Goal: Task Accomplishment & Management: Manage account settings

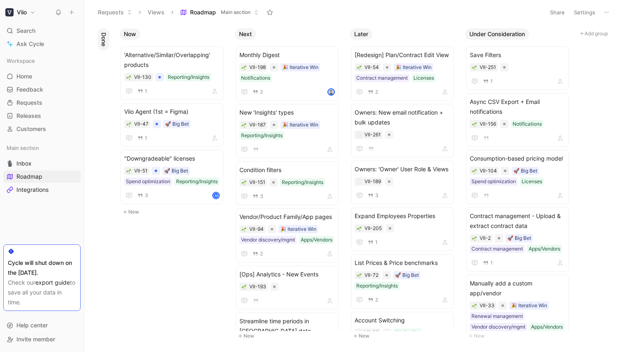
scroll to position [7, 0]
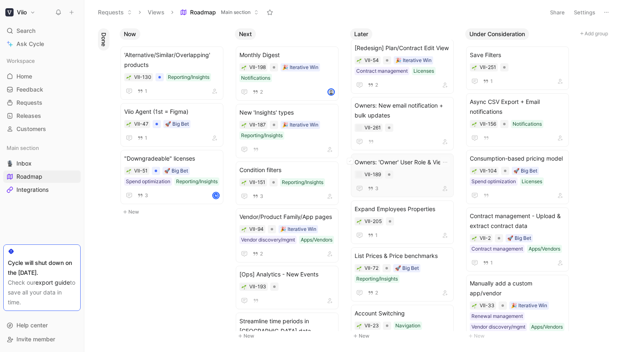
click at [415, 171] on div "VII-189" at bounding box center [401, 175] width 95 height 8
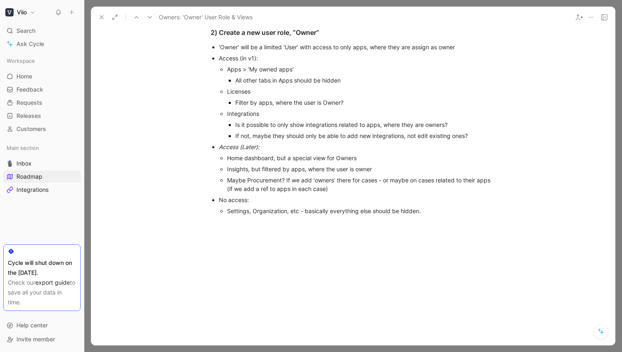
scroll to position [387, 0]
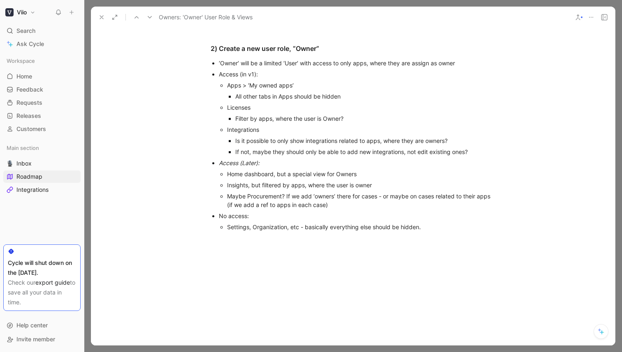
click at [30, 12] on button "Viio" at bounding box center [20, 13] width 34 height 12
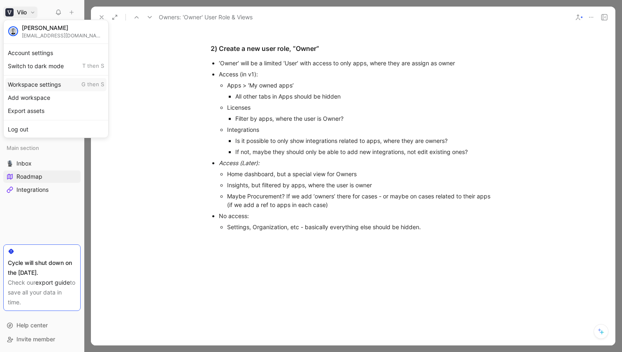
click at [46, 84] on div "Workspace settings G then S" at bounding box center [55, 84] width 101 height 13
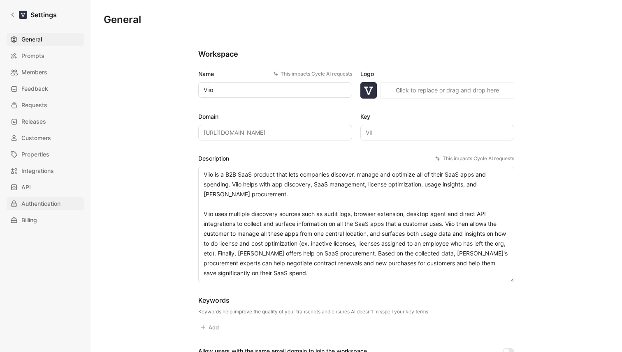
click at [41, 207] on span "Authentication" at bounding box center [40, 204] width 39 height 10
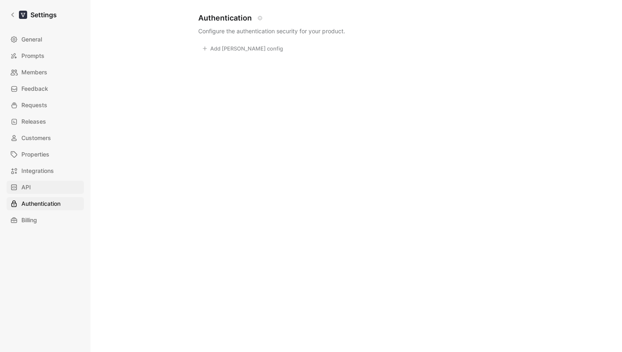
click at [37, 192] on link "API" at bounding box center [45, 187] width 77 height 13
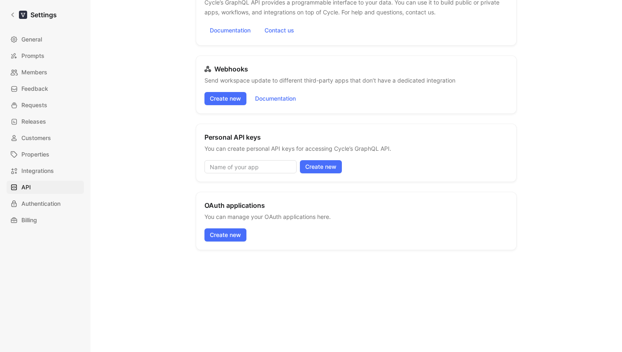
scroll to position [74, 0]
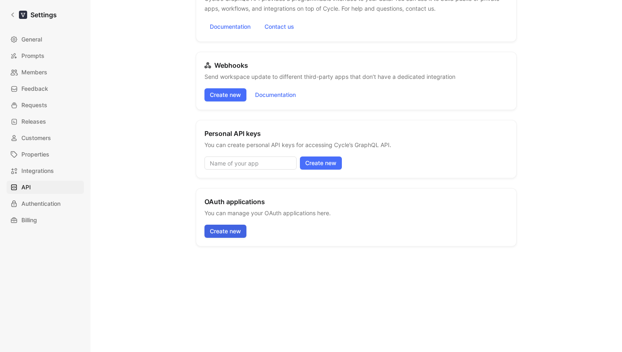
click at [229, 233] on span "Create new" at bounding box center [225, 231] width 31 height 10
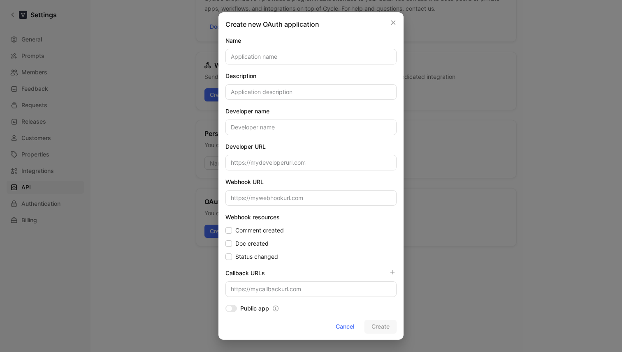
scroll to position [0, 0]
click at [538, 230] on div at bounding box center [311, 176] width 622 height 352
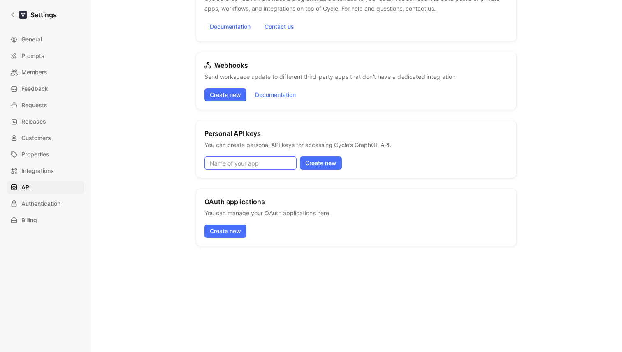
click at [263, 164] on input at bounding box center [250, 163] width 92 height 13
type input "l"
type input "test"
click at [335, 165] on span "Create new" at bounding box center [320, 163] width 31 height 10
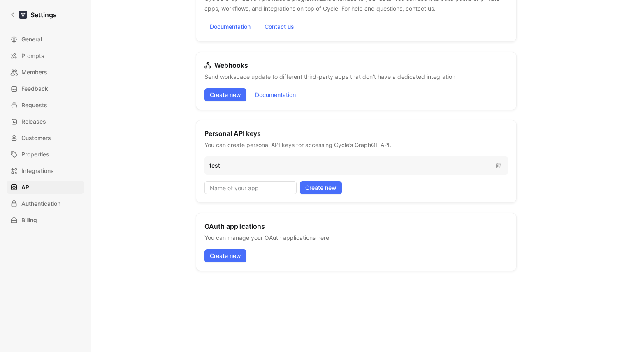
click at [437, 209] on div "GraphQL API Cycle’s GraphQL API provides a programmable interface to your data.…" at bounding box center [356, 123] width 321 height 298
click at [384, 166] on p "test" at bounding box center [348, 166] width 279 height 10
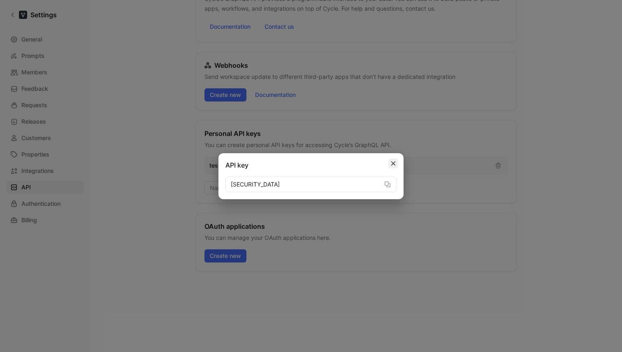
click at [391, 164] on icon "button" at bounding box center [393, 164] width 6 height 6
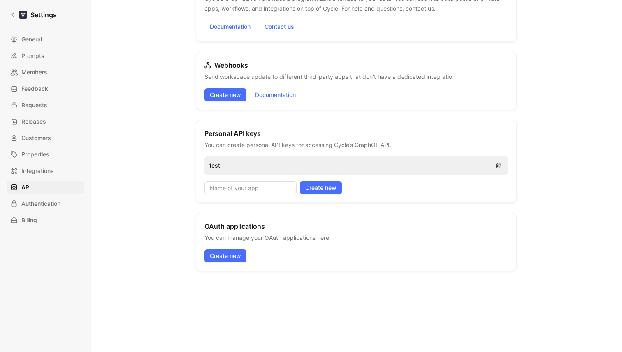
click at [498, 165] on icon "button" at bounding box center [497, 165] width 7 height 7
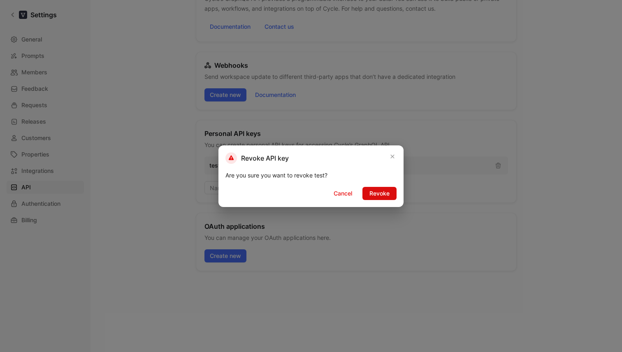
click at [376, 192] on span "Revoke" at bounding box center [379, 194] width 20 height 10
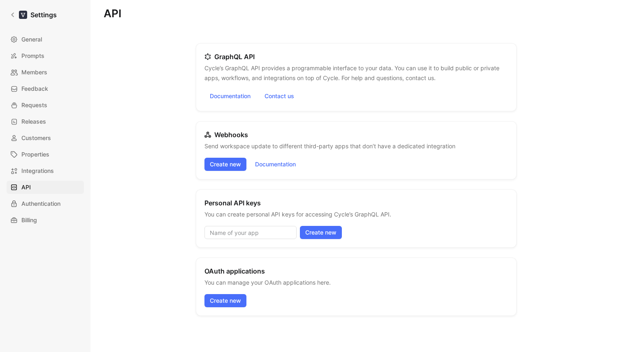
scroll to position [5, 0]
click at [237, 98] on link "Documentation" at bounding box center [229, 95] width 51 height 13
click at [133, 76] on div "API GraphQL API Cycle’s GraphQL API provides a programmable interface to your d…" at bounding box center [356, 214] width 505 height 413
drag, startPoint x: 229, startPoint y: 55, endPoint x: 269, endPoint y: 60, distance: 40.1
click at [269, 60] on div "GraphQL API Cycle’s GraphQL API provides a programmable interface to your data.…" at bounding box center [356, 77] width 321 height 68
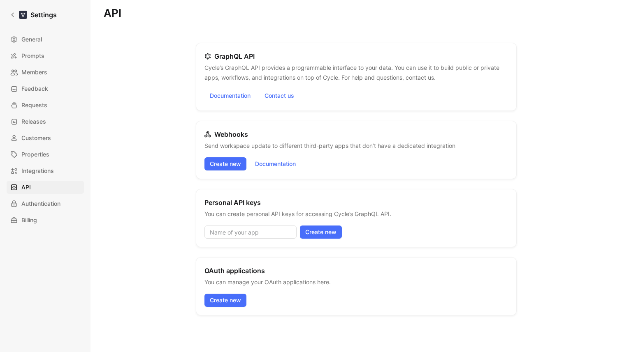
click at [269, 60] on header "GraphQL API Cycle’s GraphQL API provides a programmable interface to your data.…" at bounding box center [355, 66] width 303 height 31
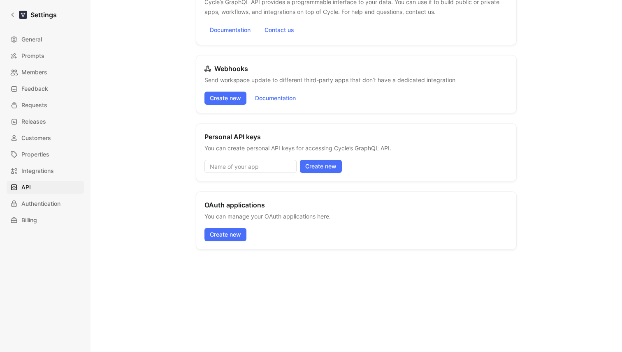
scroll to position [74, 0]
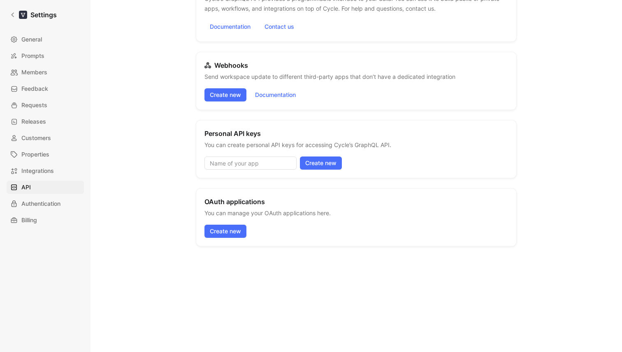
click at [227, 136] on h2 "Personal API keys" at bounding box center [232, 134] width 56 height 10
click at [248, 161] on input at bounding box center [250, 163] width 92 height 13
type input "[PERSON_NAME]"
click at [329, 163] on span "Create new" at bounding box center [320, 163] width 31 height 10
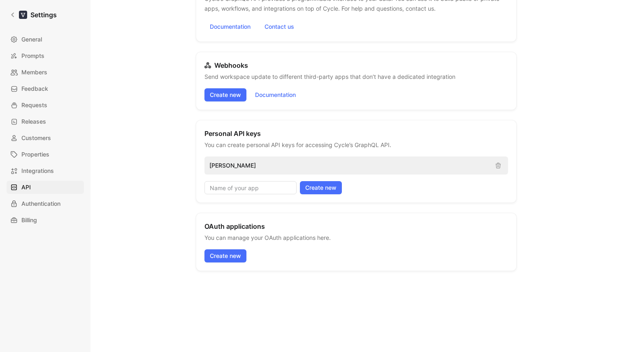
click at [252, 161] on p "[PERSON_NAME]" at bounding box center [348, 166] width 279 height 10
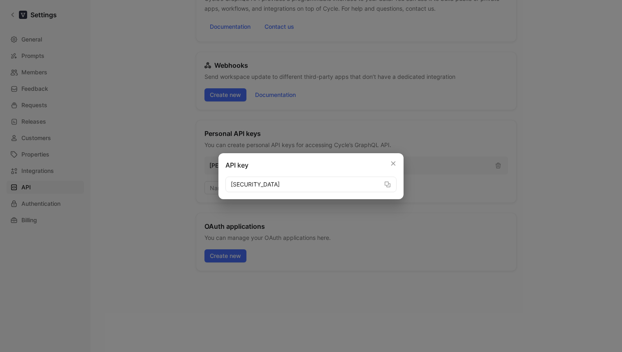
click at [358, 182] on input "[SECURITY_DATA]" at bounding box center [310, 185] width 171 height 16
click at [395, 162] on icon "button" at bounding box center [393, 164] width 6 height 6
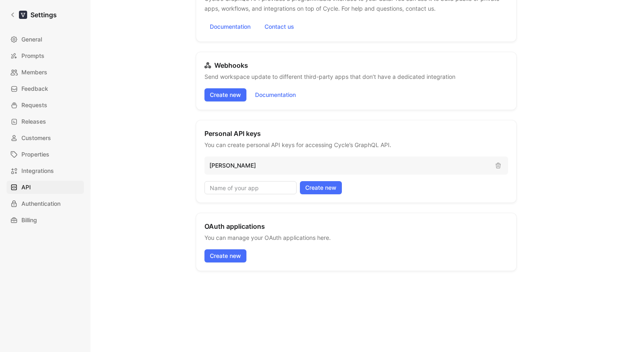
scroll to position [99, 0]
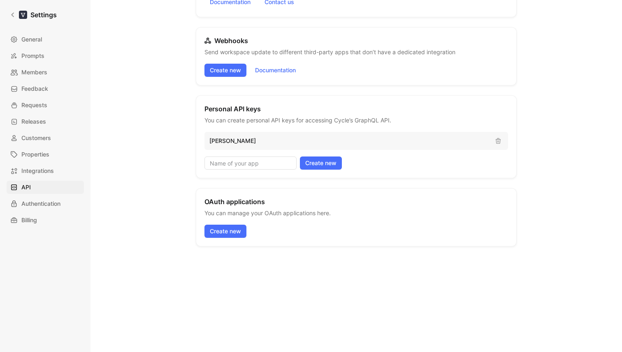
drag, startPoint x: 209, startPoint y: 200, endPoint x: 316, endPoint y: 227, distance: 109.8
click at [316, 227] on div "OAuth applications You can manage your OAuth applications here. Create new" at bounding box center [356, 217] width 321 height 58
click at [316, 226] on div "OAuth applications You can manage your OAuth applications here. Create new" at bounding box center [356, 217] width 321 height 58
click at [229, 228] on span "Create new" at bounding box center [225, 231] width 31 height 10
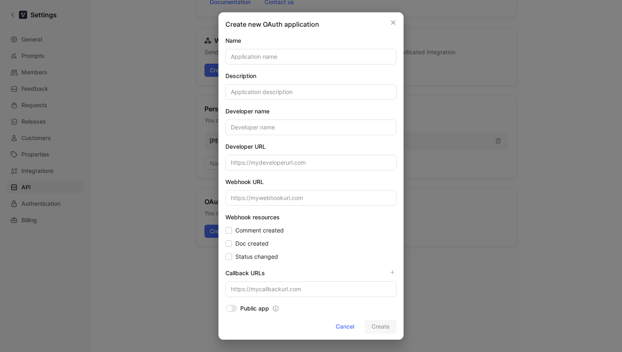
click at [252, 54] on input at bounding box center [310, 57] width 171 height 16
click at [252, 97] on input at bounding box center [310, 92] width 171 height 16
click at [252, 127] on input at bounding box center [310, 128] width 171 height 16
click at [259, 171] on form "Name Description Developer name Developer URL Webhook URL Webhook resources Com…" at bounding box center [310, 184] width 171 height 298
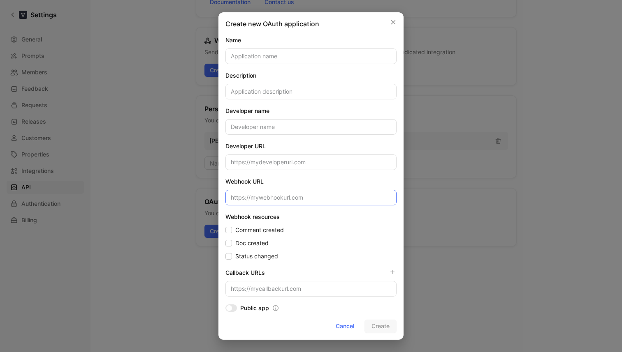
click at [270, 196] on input at bounding box center [310, 198] width 171 height 16
click at [235, 231] on span "Comment created" at bounding box center [259, 230] width 49 height 10
click at [225, 225] on input "Comment created" at bounding box center [225, 225] width 0 height 0
click at [244, 243] on span "Doc created" at bounding box center [251, 243] width 33 height 10
click at [225, 238] on input "Doc created" at bounding box center [225, 238] width 0 height 0
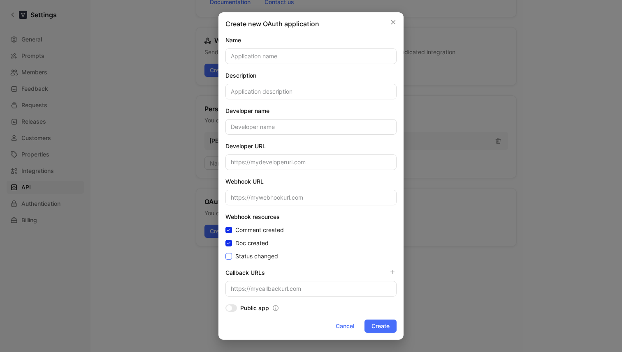
click at [246, 253] on span "Status changed" at bounding box center [256, 257] width 43 height 10
click at [225, 252] on input "Status changed" at bounding box center [225, 252] width 0 height 0
click at [248, 246] on span "Doc created" at bounding box center [251, 243] width 33 height 10
click at [225, 238] on input "Doc created" at bounding box center [225, 238] width 0 height 0
click at [250, 229] on span "Comment created" at bounding box center [259, 230] width 49 height 10
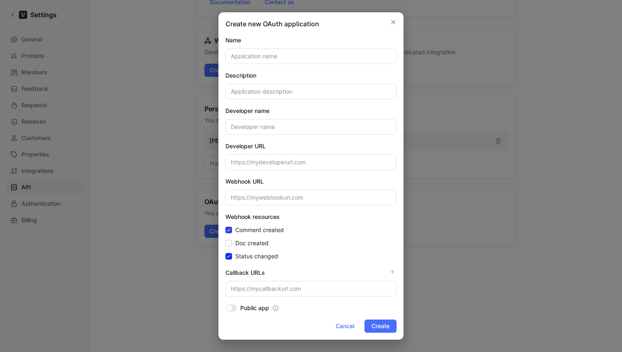
click at [225, 225] on input "Comment created" at bounding box center [225, 225] width 0 height 0
click at [252, 258] on span "Status changed" at bounding box center [256, 257] width 43 height 10
click at [225, 252] on input "Status changed" at bounding box center [225, 252] width 0 height 0
click at [346, 326] on span "Cancel" at bounding box center [344, 326] width 18 height 10
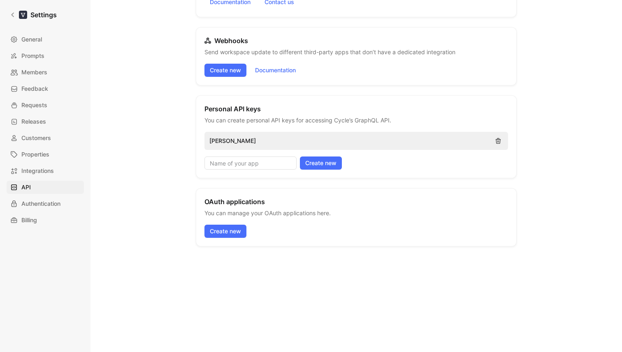
click at [497, 144] on icon "button" at bounding box center [497, 141] width 7 height 7
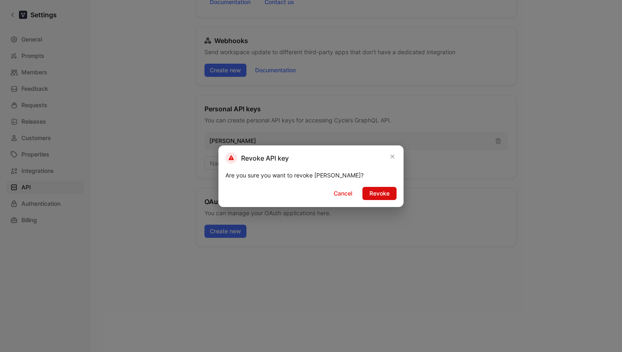
click at [385, 198] on button "Revoke" at bounding box center [379, 193] width 34 height 13
